Goal: Communication & Community: Share content

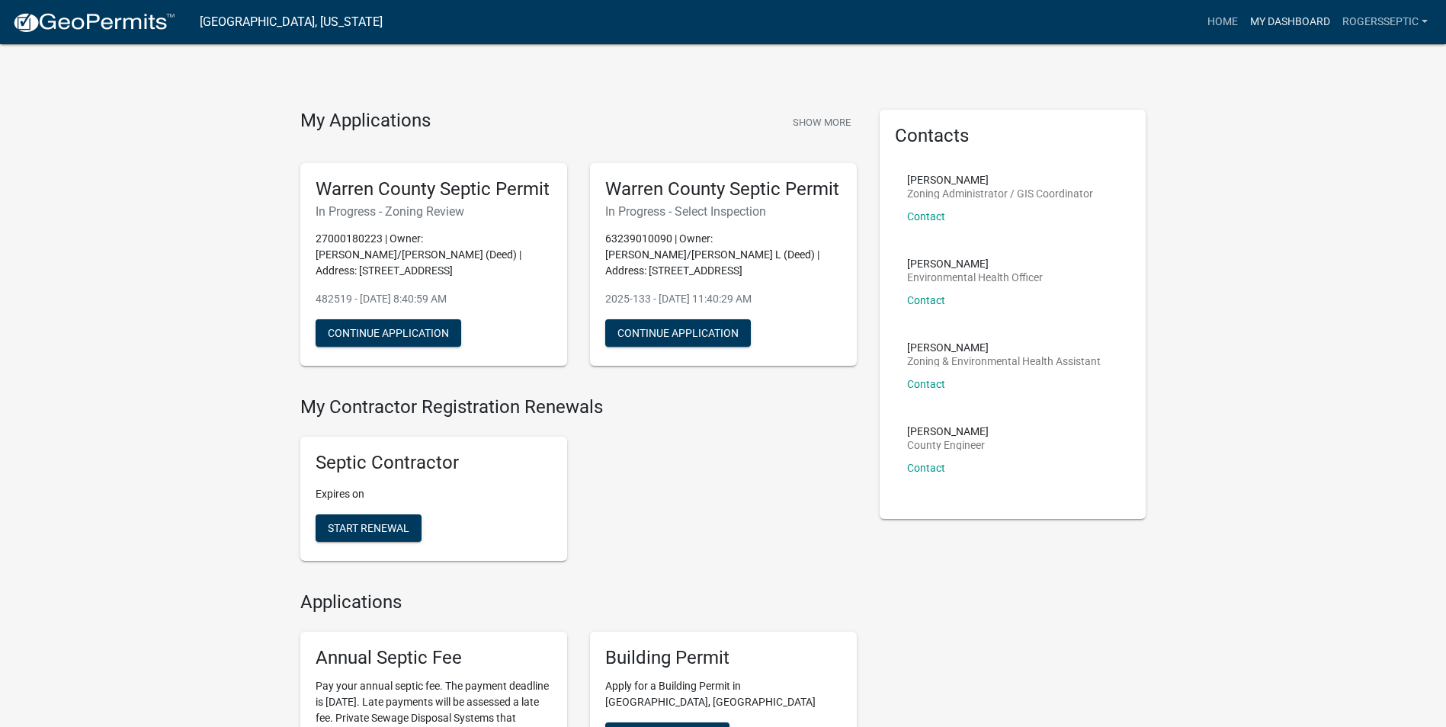
click at [1279, 21] on link "My Dashboard" at bounding box center [1290, 22] width 92 height 29
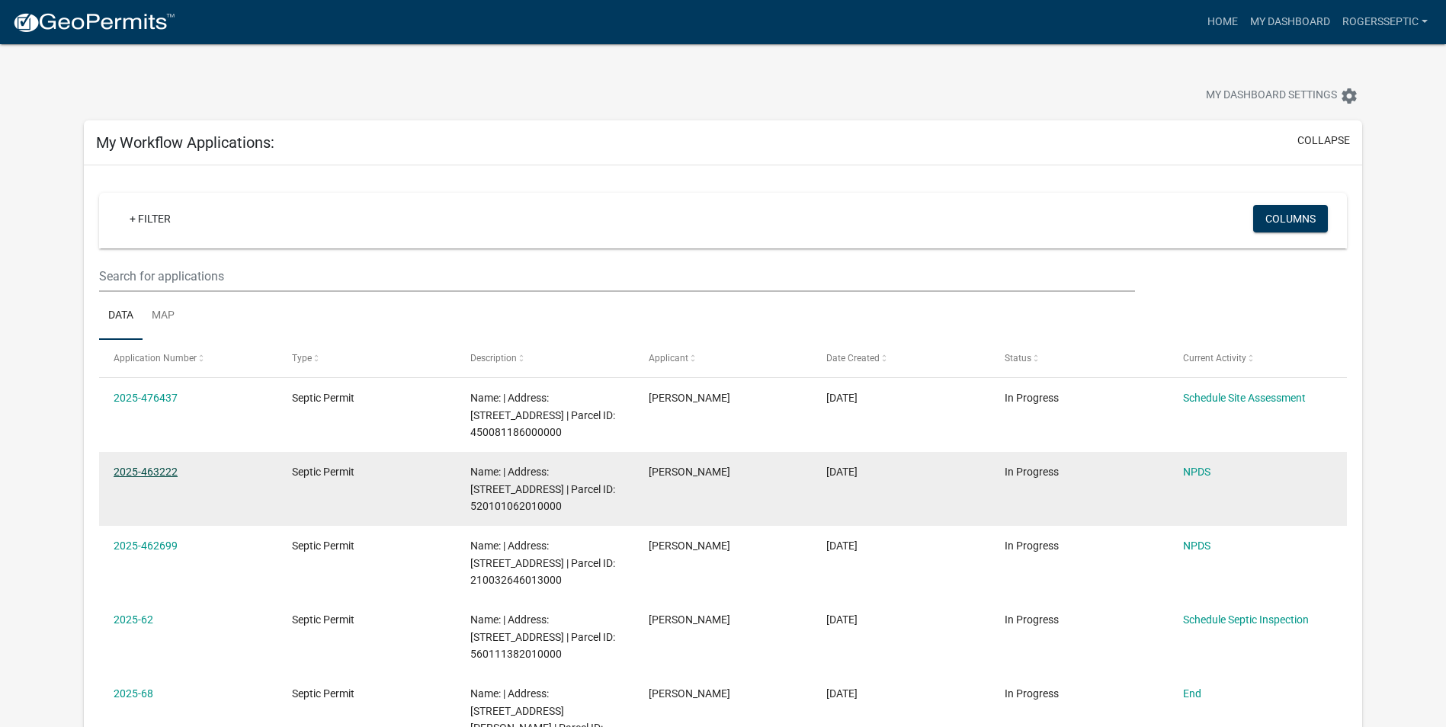
click at [130, 469] on link "2025-463222" at bounding box center [146, 472] width 64 height 12
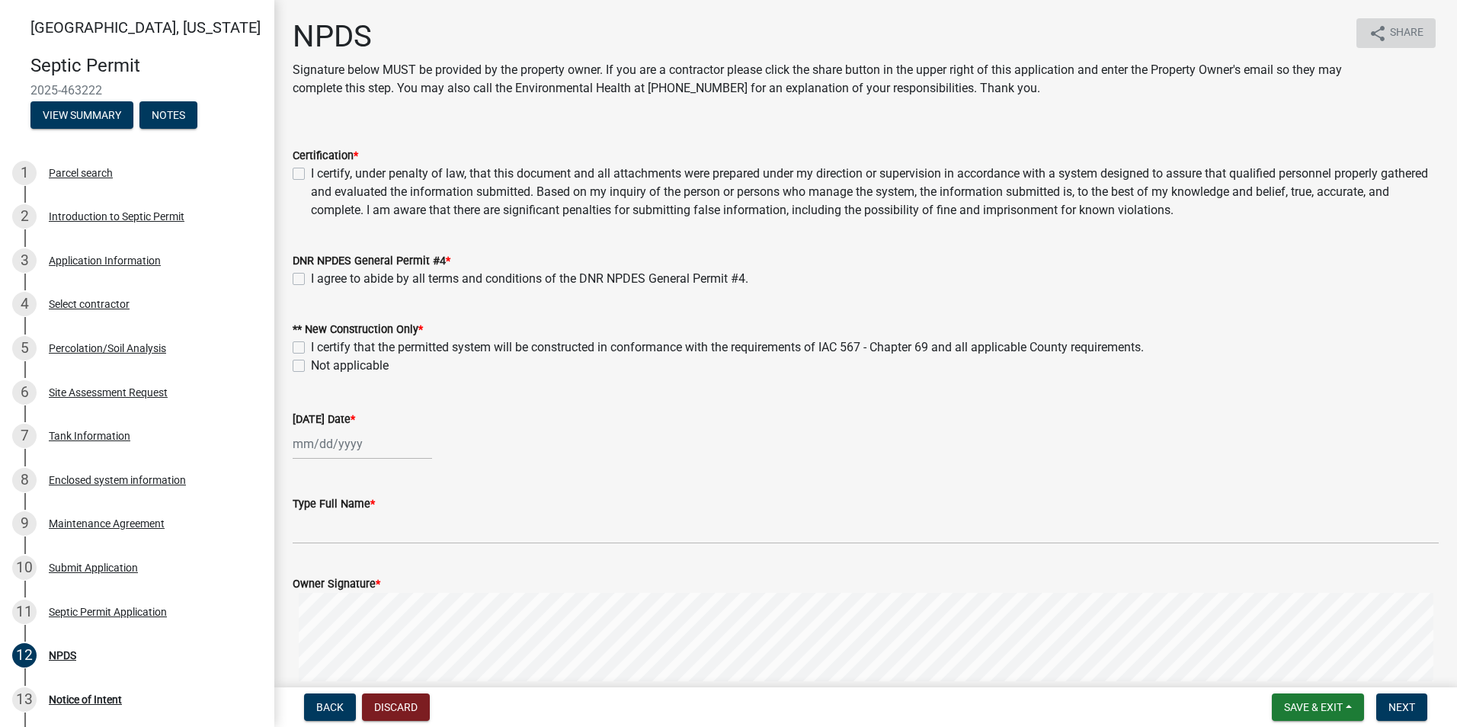
click at [1394, 34] on span "Share" at bounding box center [1407, 33] width 34 height 18
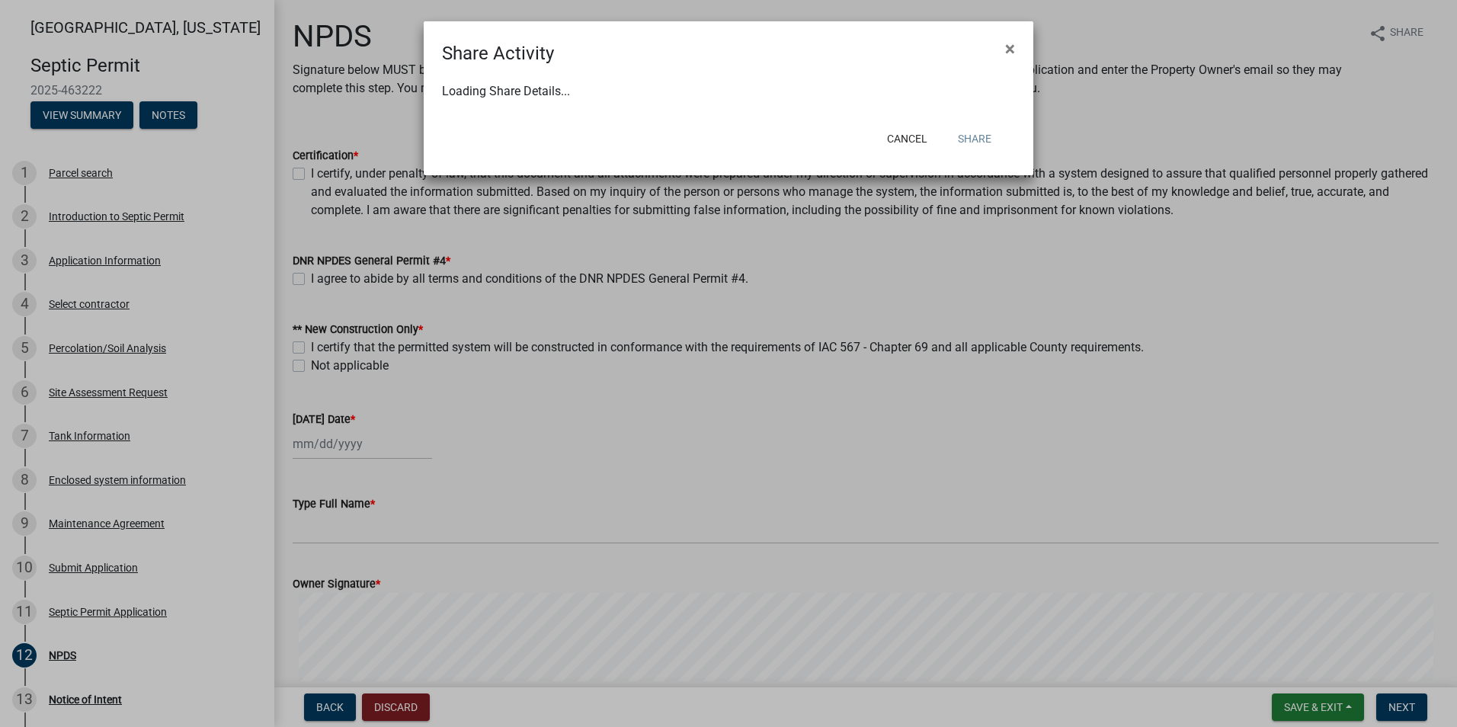
select select "1"
select select "0"
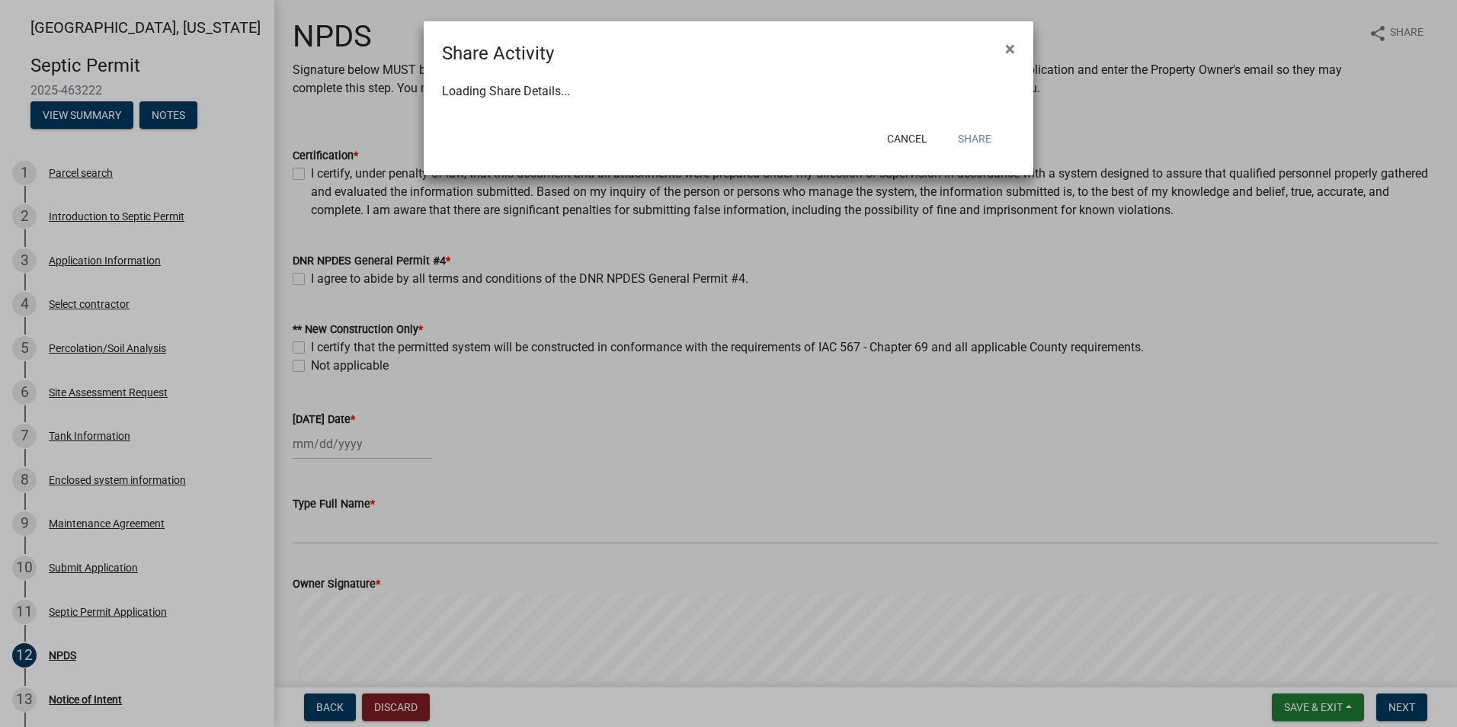
select select "0"
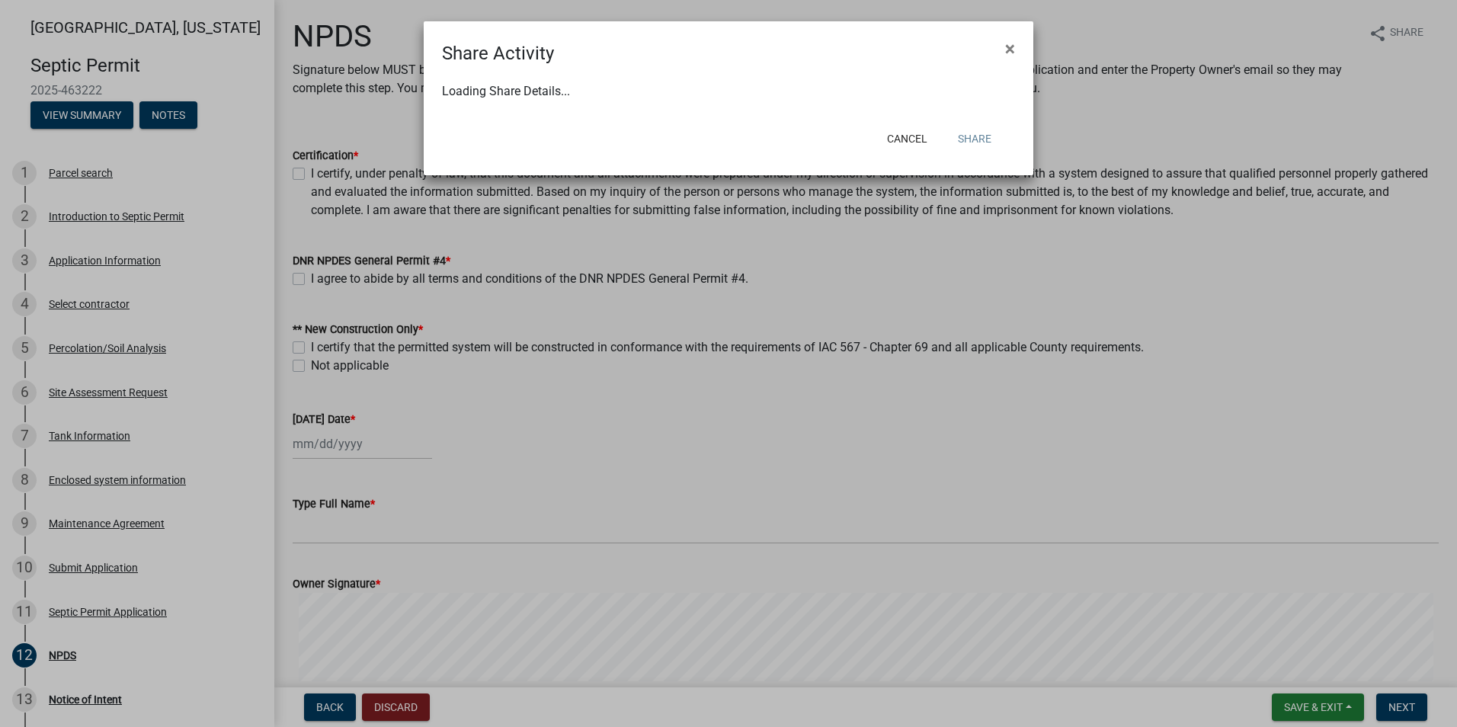
select select "0"
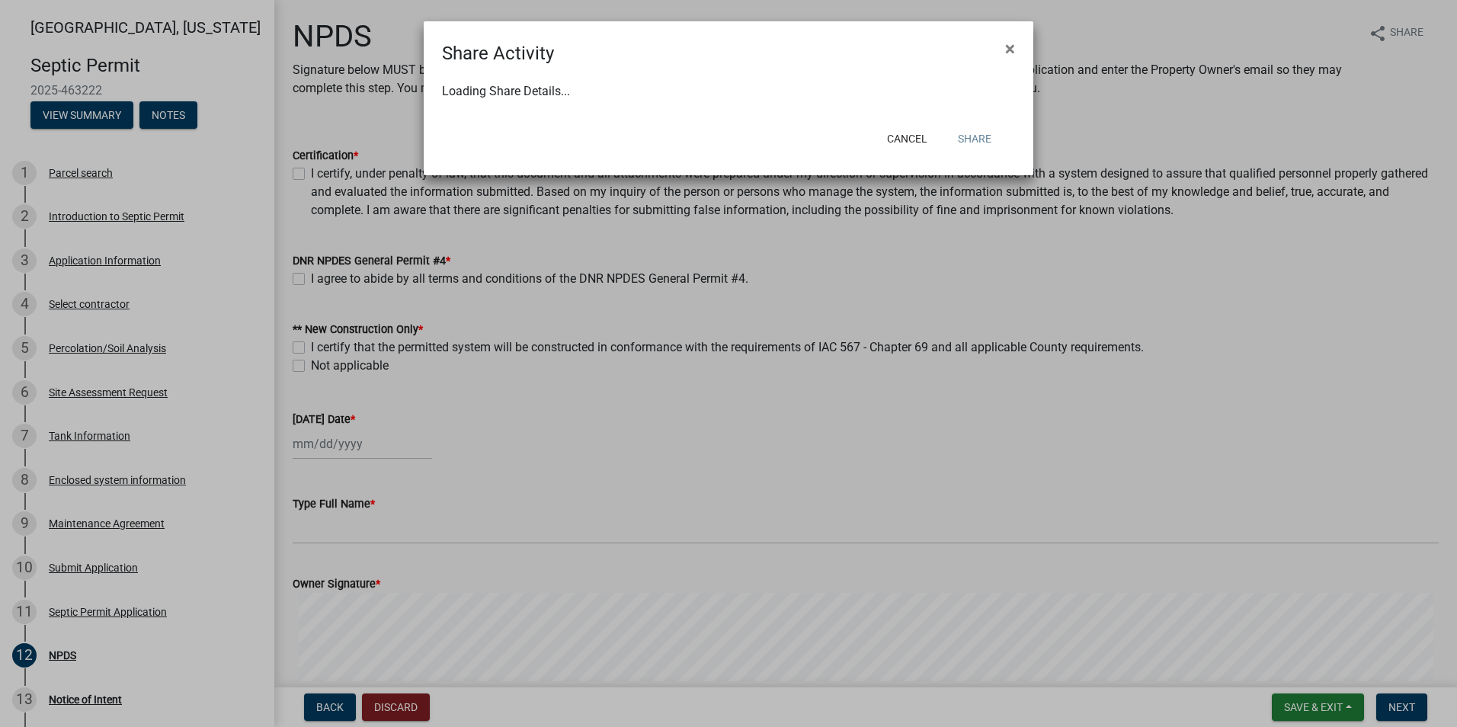
select select "0"
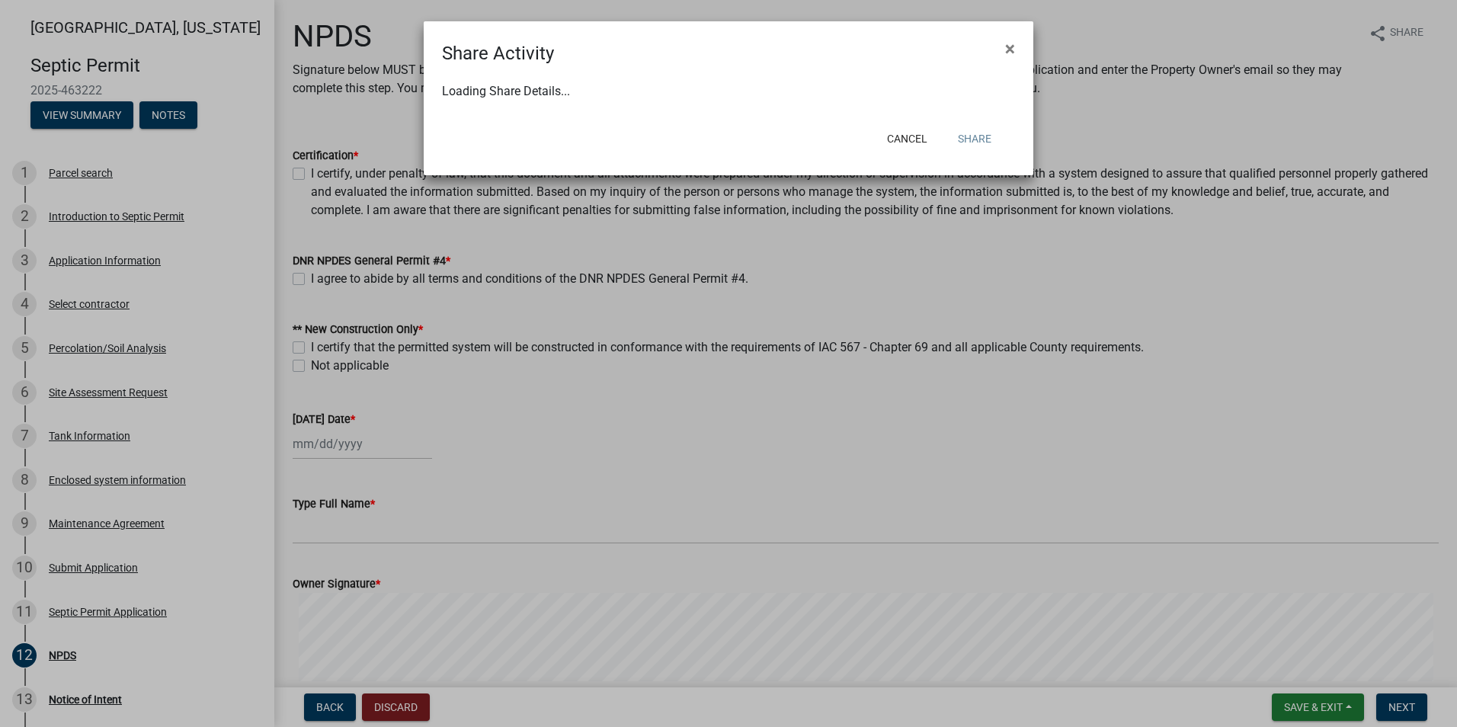
select select "0"
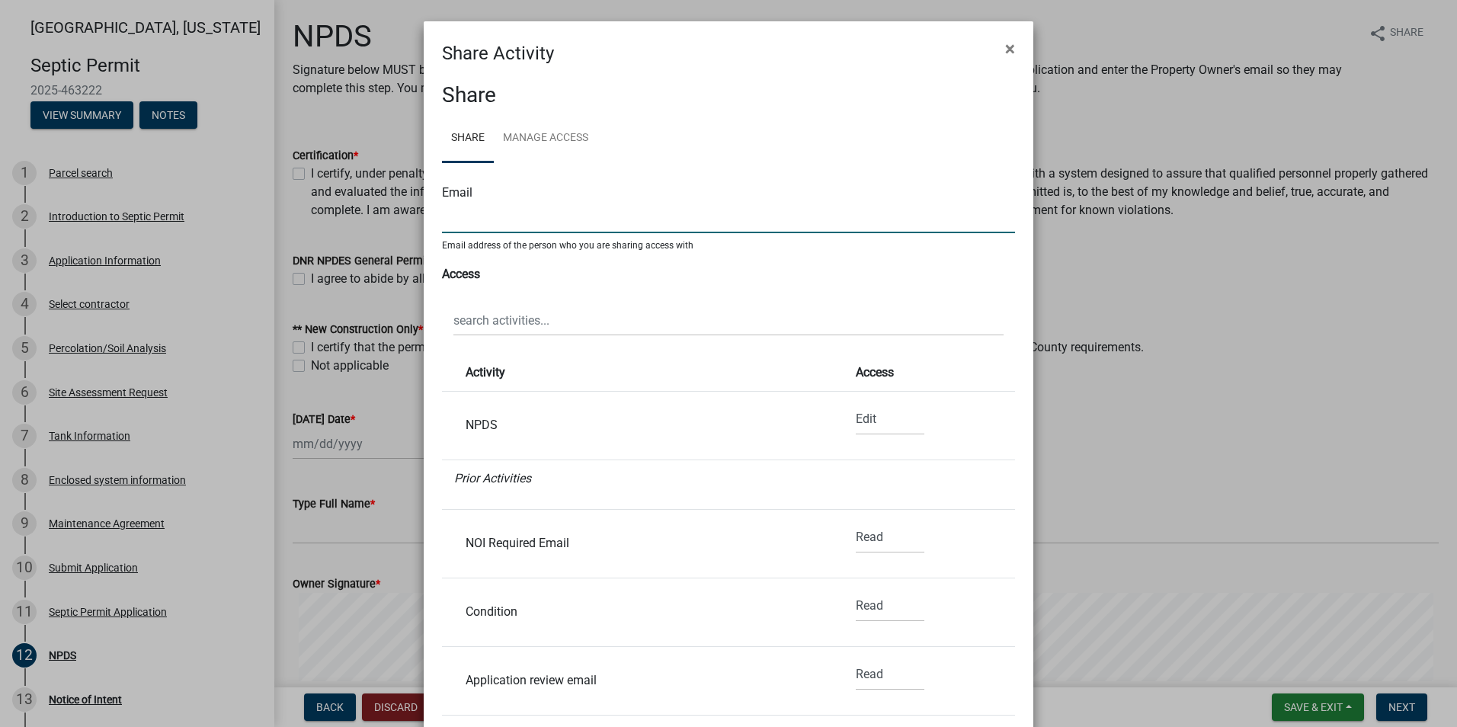
click at [460, 215] on input "text" at bounding box center [728, 217] width 573 height 31
type input "[PERSON_NAME][EMAIL_ADDRESS][DOMAIN_NAME]"
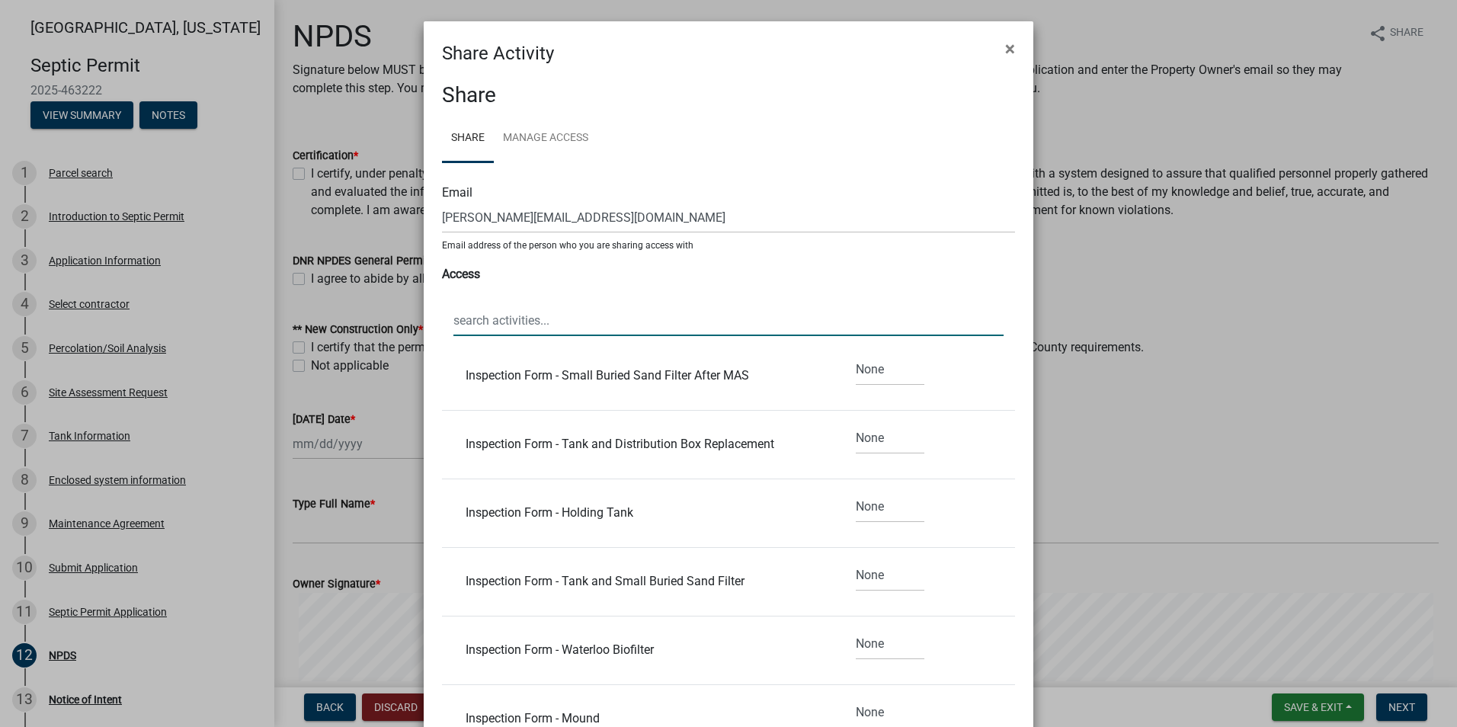
scroll to position [2896, 0]
click at [467, 132] on link "Share" at bounding box center [468, 138] width 52 height 49
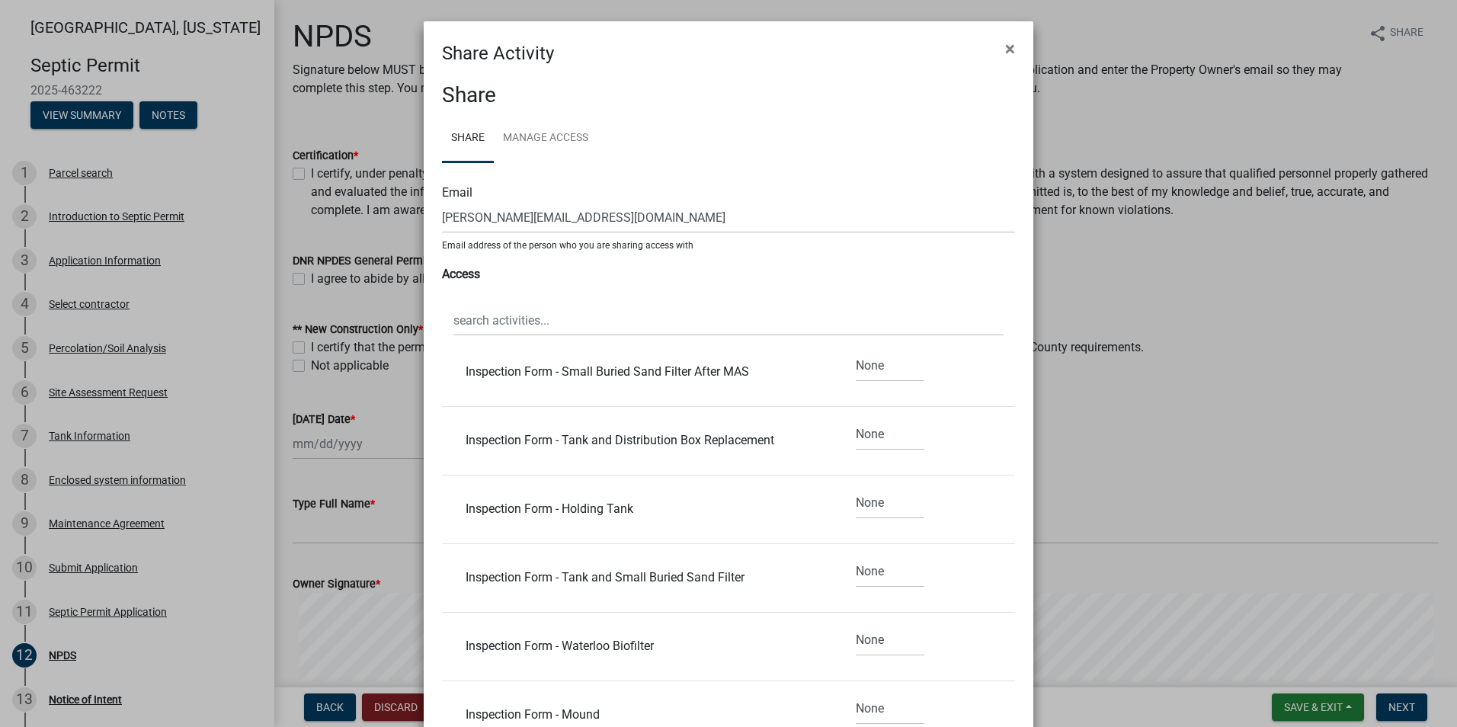
scroll to position [175, 0]
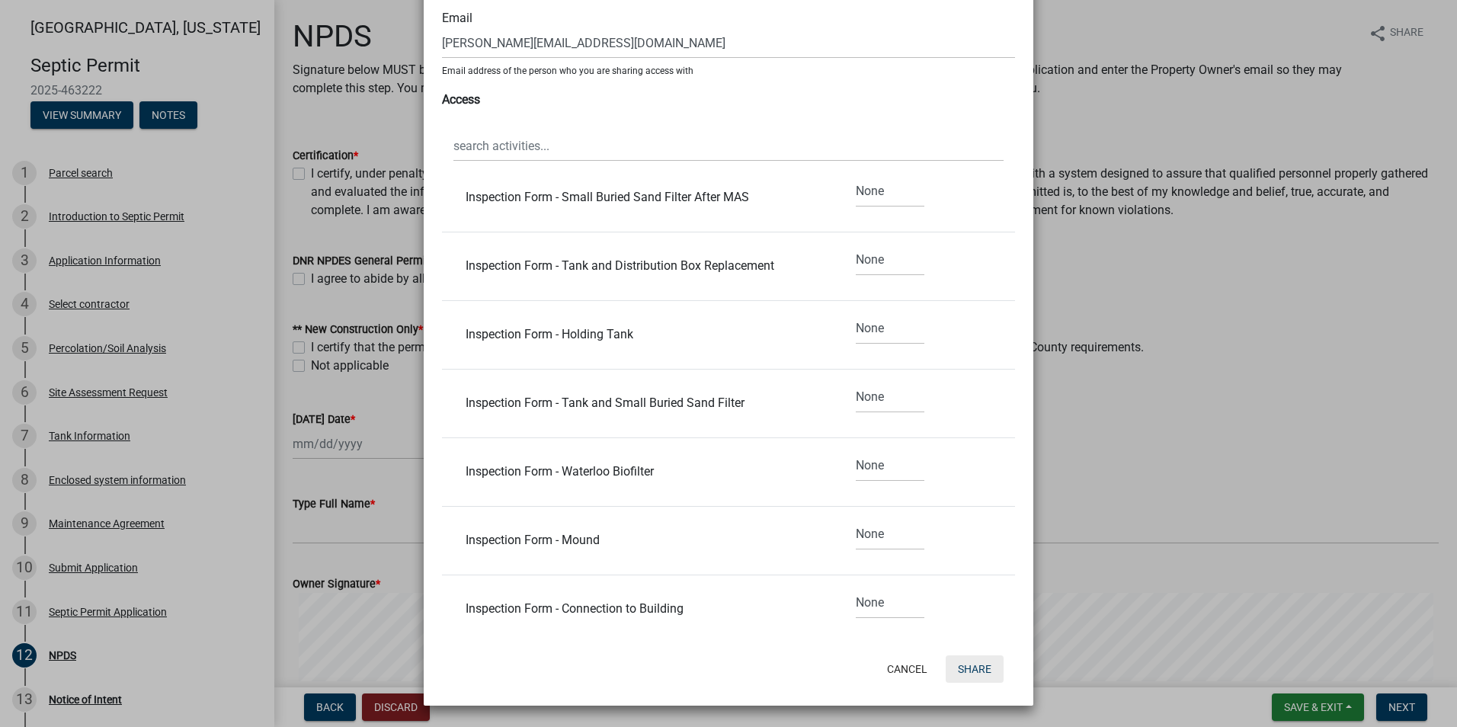
click at [974, 667] on button "Share" at bounding box center [975, 668] width 58 height 27
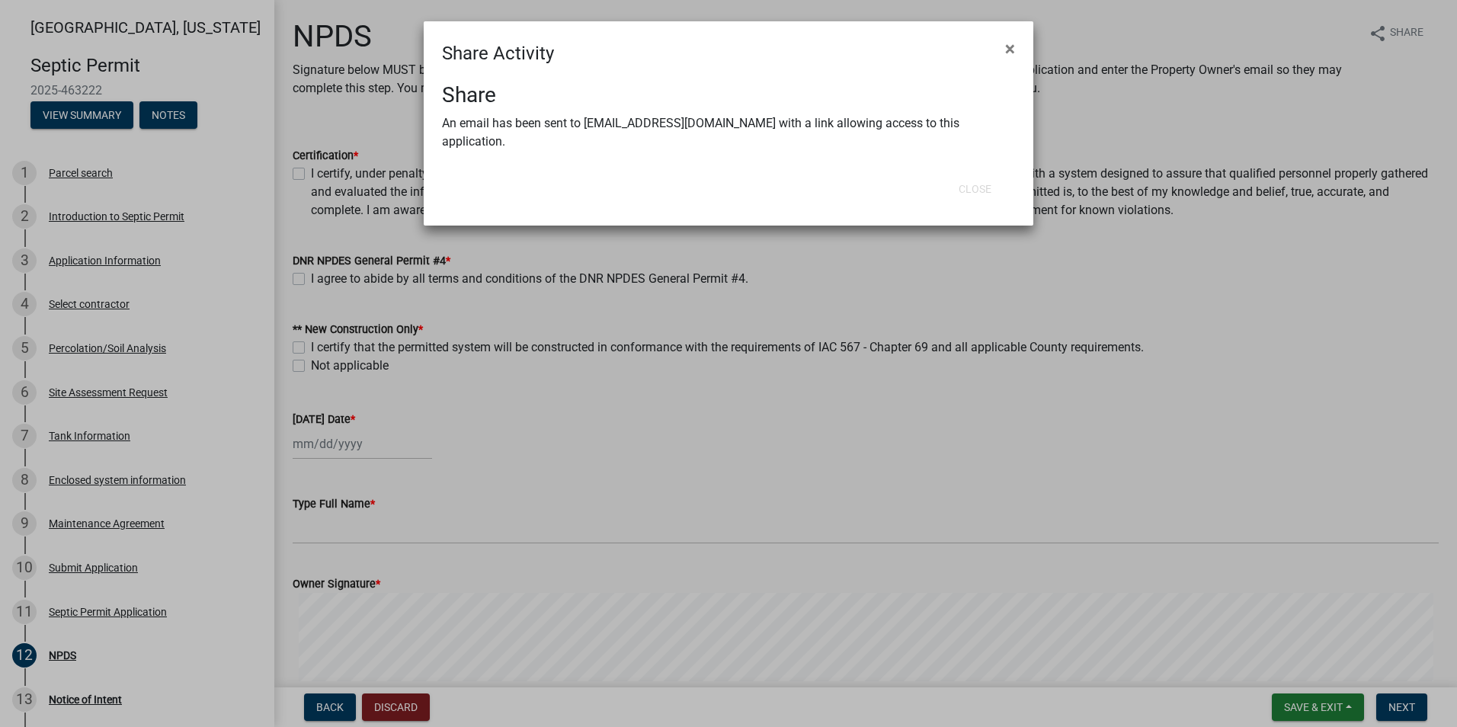
click at [1389, 705] on ngb-modal-window "Share Activity × Share An email has been sent to [EMAIL_ADDRESS][DOMAIN_NAME] w…" at bounding box center [728, 363] width 1457 height 727
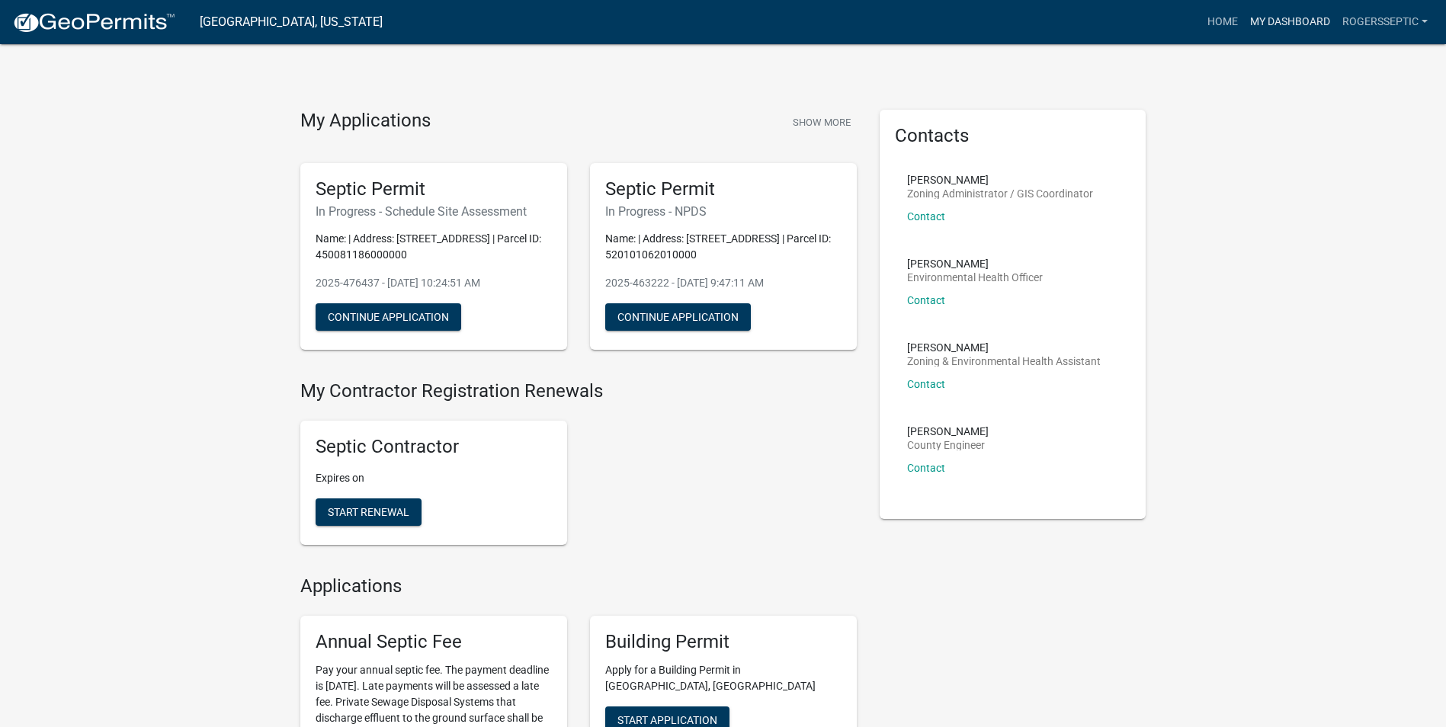
click at [1277, 18] on link "My Dashboard" at bounding box center [1290, 22] width 92 height 29
